Goal: Find contact information: Find contact information

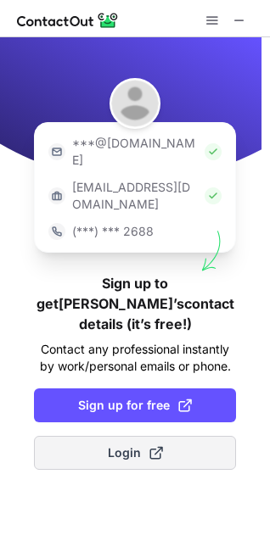
click at [149, 446] on span at bounding box center [156, 453] width 14 height 14
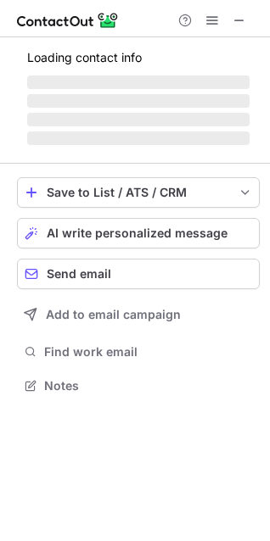
scroll to position [381, 270]
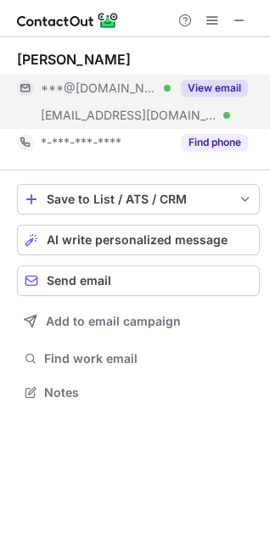
click at [212, 90] on button "View email" at bounding box center [214, 88] width 67 height 17
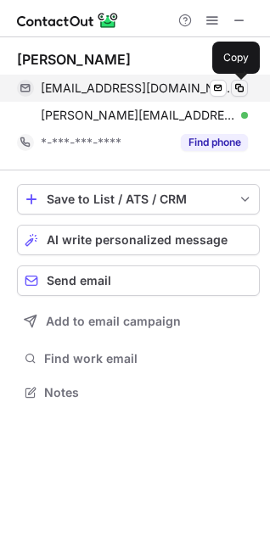
click at [242, 81] on button at bounding box center [239, 88] width 17 height 17
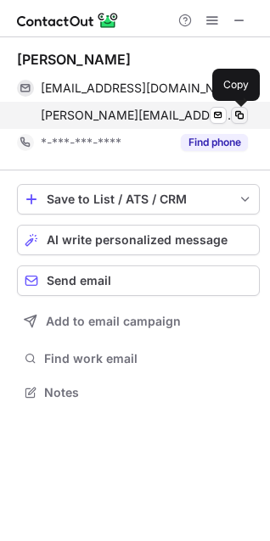
click at [241, 110] on span at bounding box center [240, 116] width 14 height 14
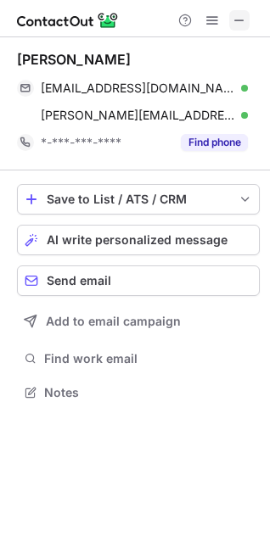
click at [237, 19] on span at bounding box center [240, 21] width 14 height 14
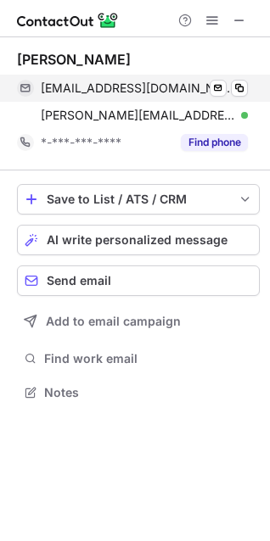
click at [229, 84] on div "frederikbremsteller@gmail.com Verified" at bounding box center [144, 88] width 207 height 15
